Goal: Register for event/course

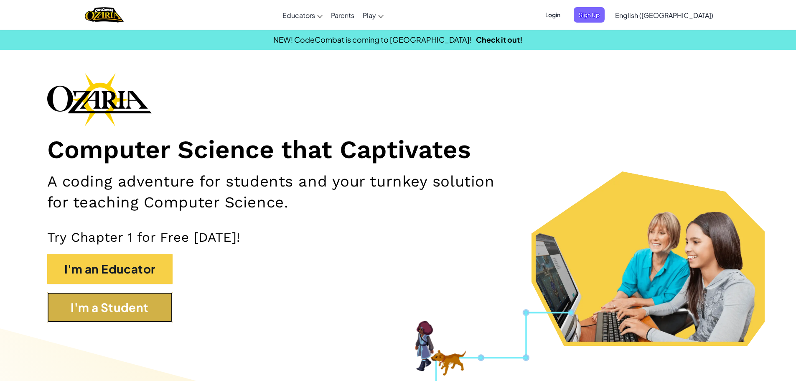
click at [127, 307] on button "I'm a Student" at bounding box center [109, 307] width 125 height 30
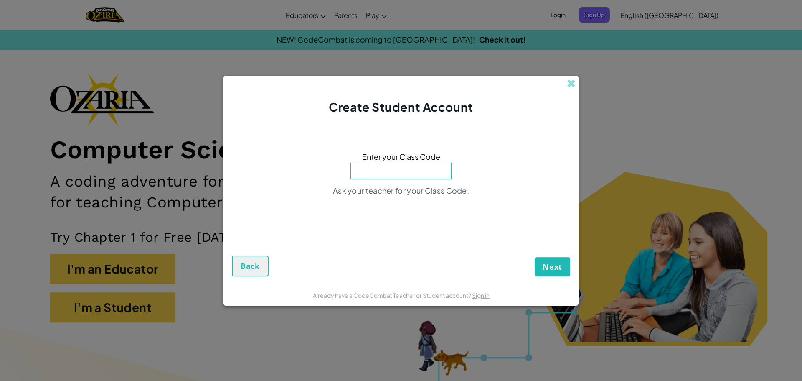
click at [572, 89] on div "Create Student Account" at bounding box center [401, 96] width 355 height 40
click at [574, 86] on span at bounding box center [571, 83] width 9 height 9
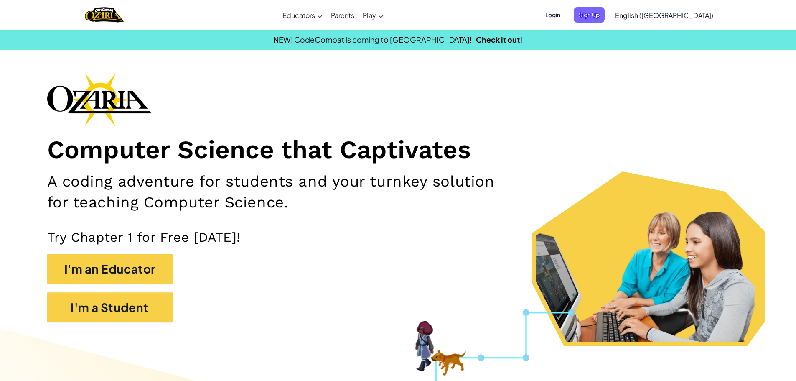
click at [565, 9] on span "Login" at bounding box center [552, 14] width 25 height 15
